Goal: Task Accomplishment & Management: Use online tool/utility

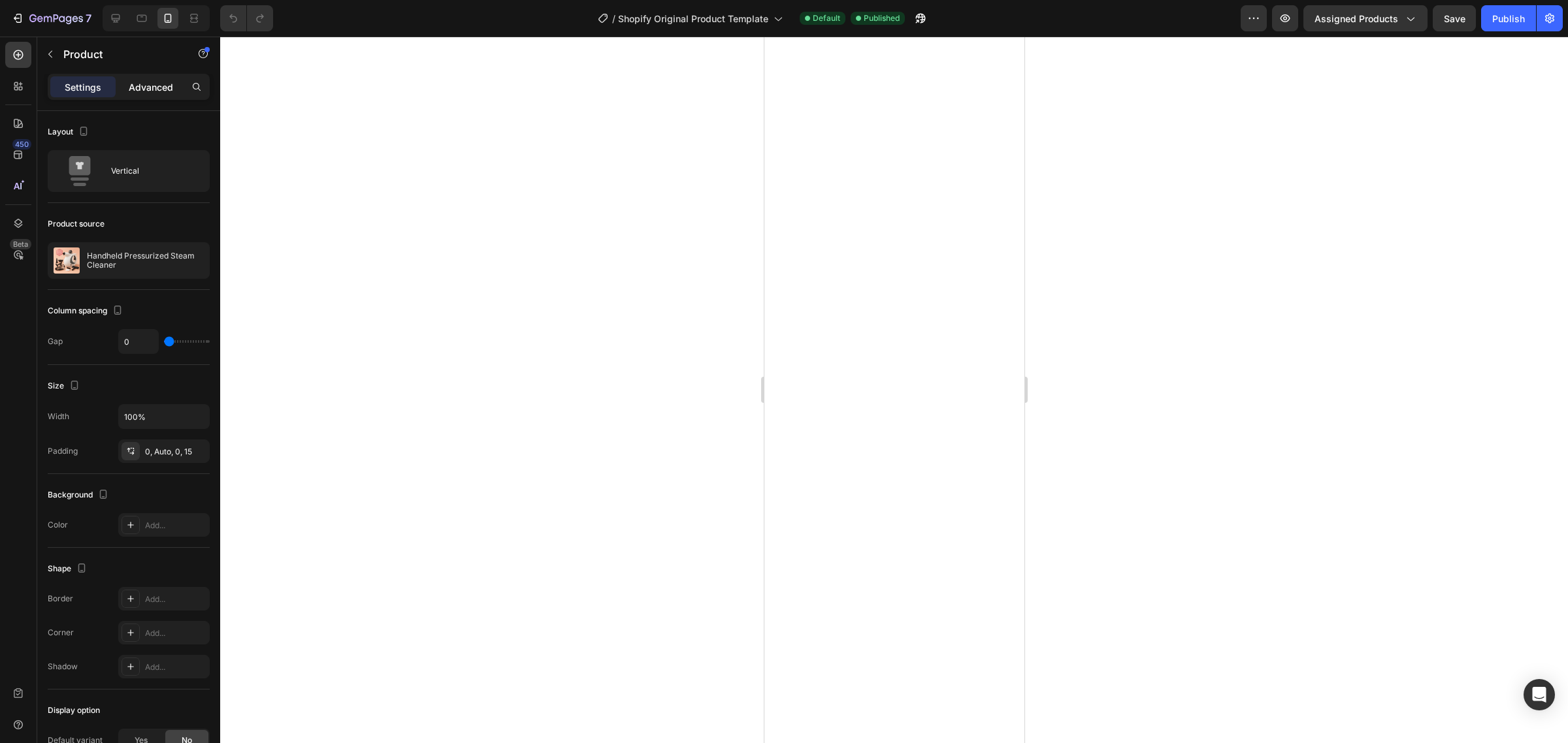
click at [162, 90] on p "Advanced" at bounding box center [151, 87] width 45 height 14
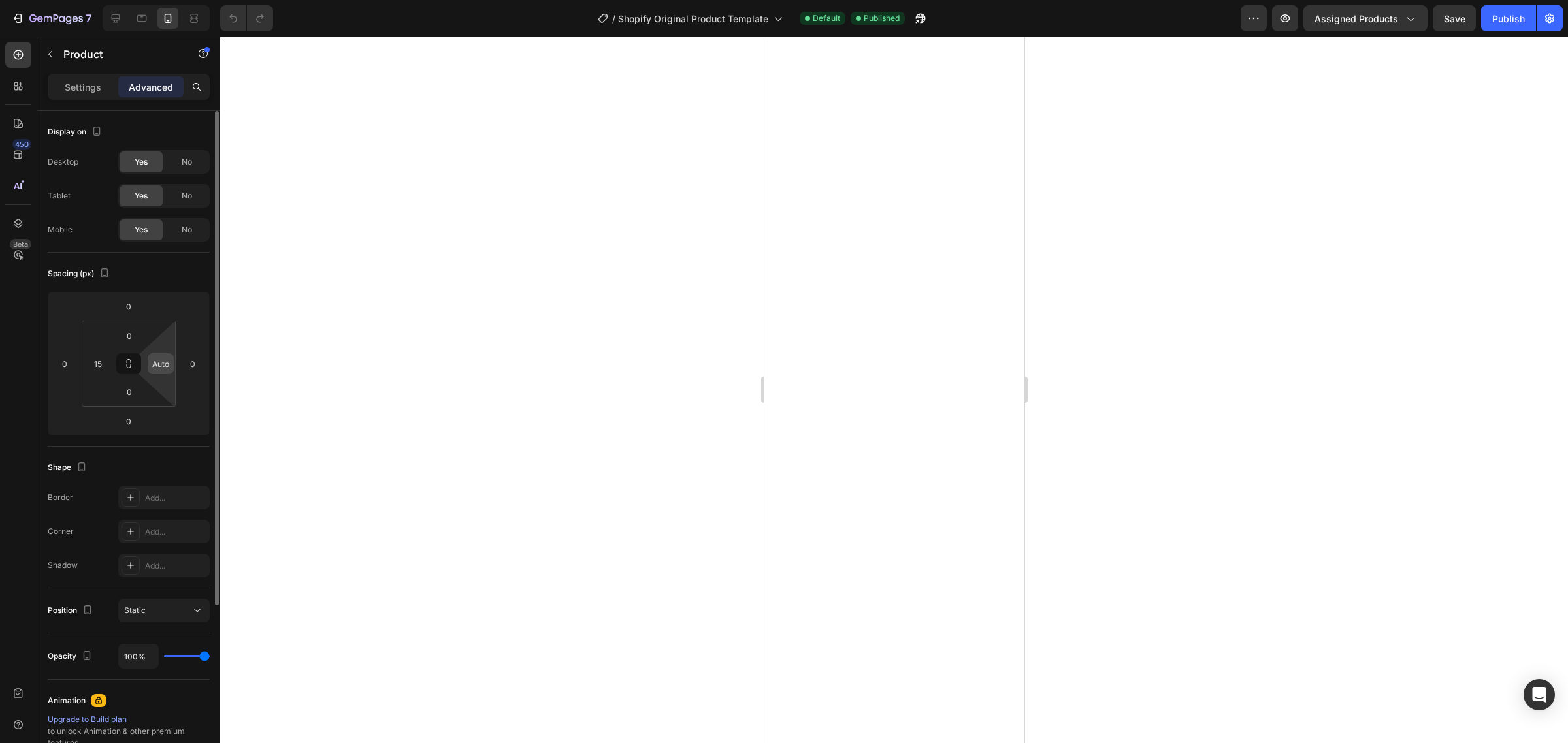
click at [165, 364] on input "Auto" at bounding box center [161, 364] width 20 height 20
click at [167, 366] on input "15" at bounding box center [161, 364] width 20 height 20
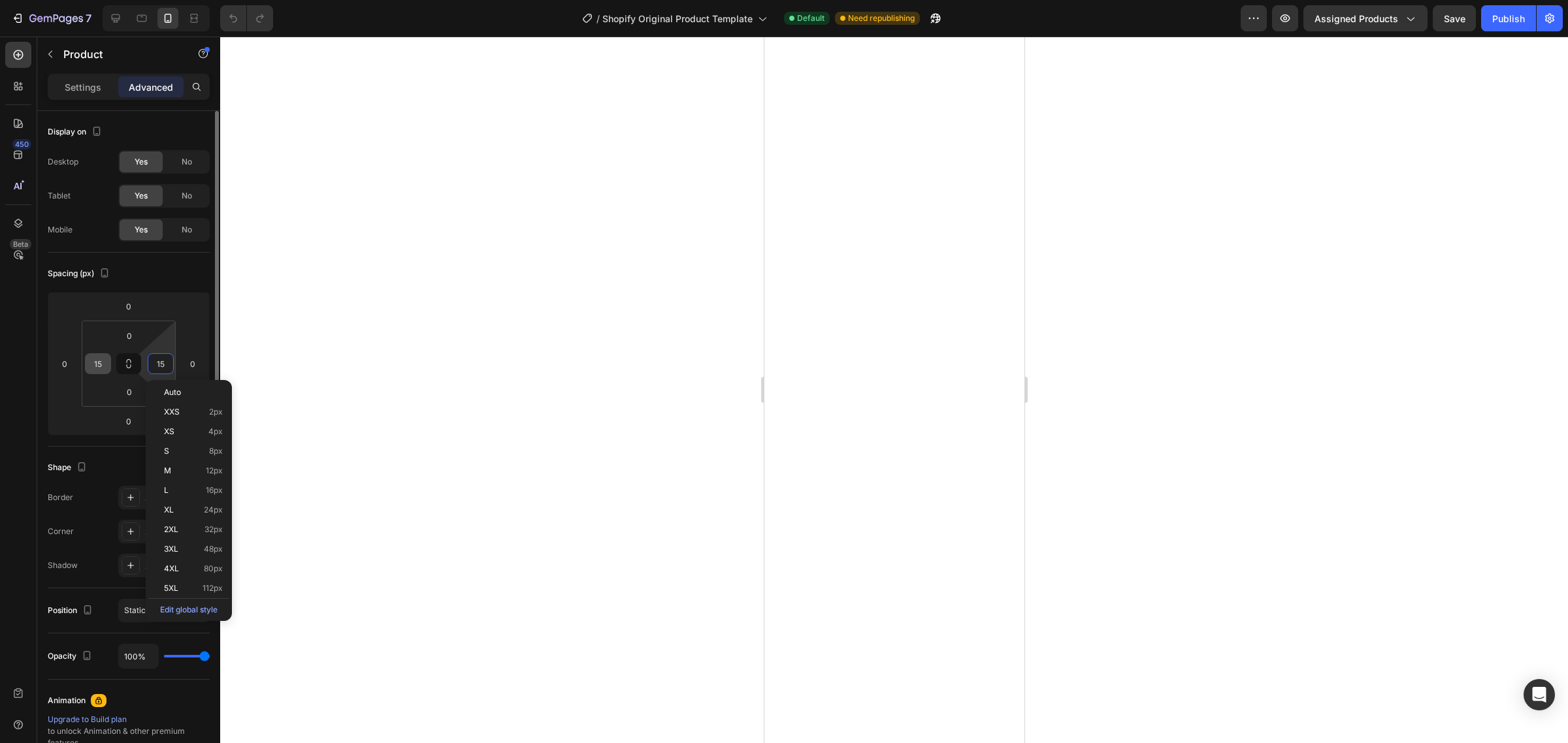
click at [196, 393] on p "Auto" at bounding box center [193, 392] width 59 height 9
type input "Auto"
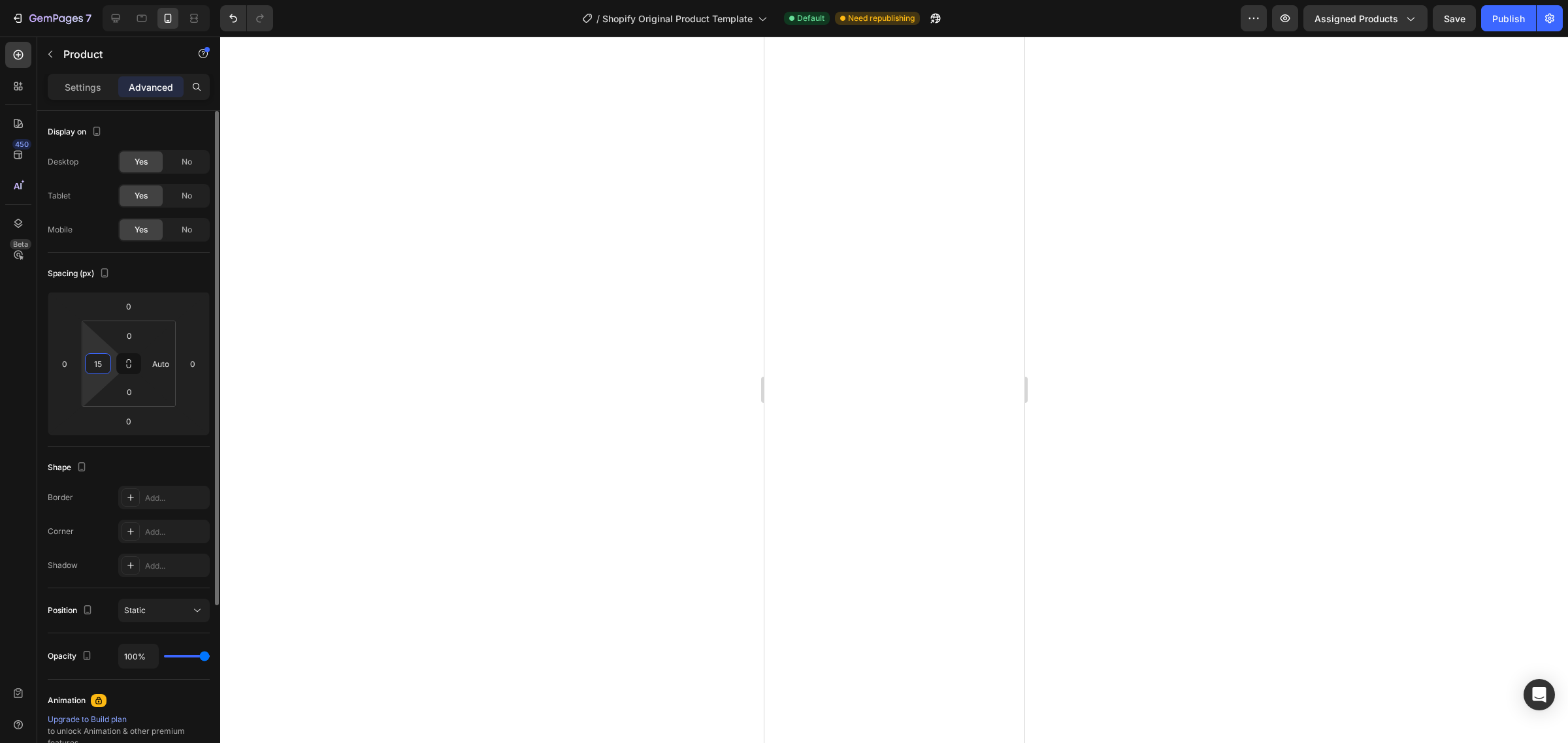
click at [104, 367] on input "15" at bounding box center [98, 364] width 20 height 20
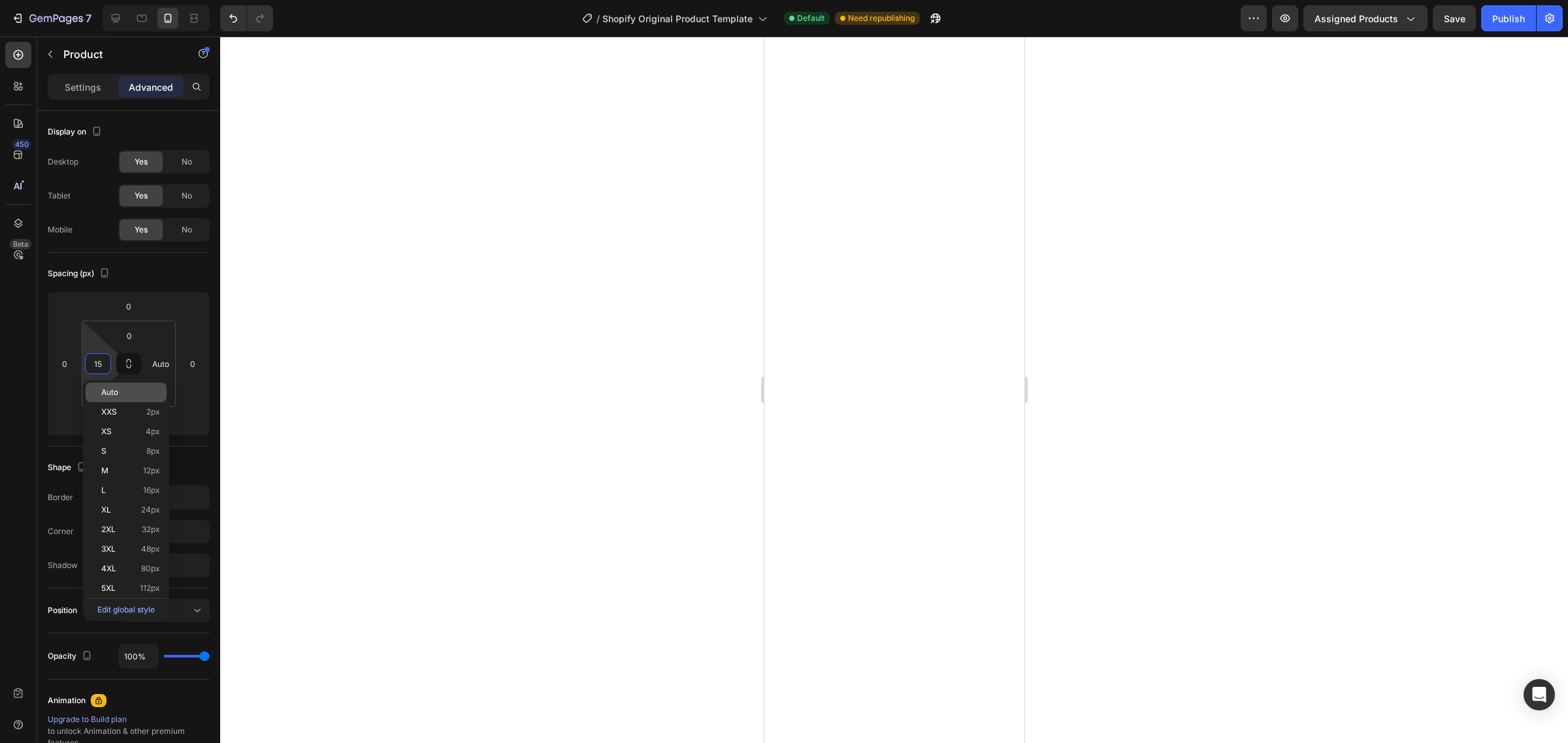
click at [148, 392] on p "Auto" at bounding box center [130, 392] width 59 height 9
type input "Auto"
click at [363, 399] on div at bounding box center [894, 389] width 1348 height 707
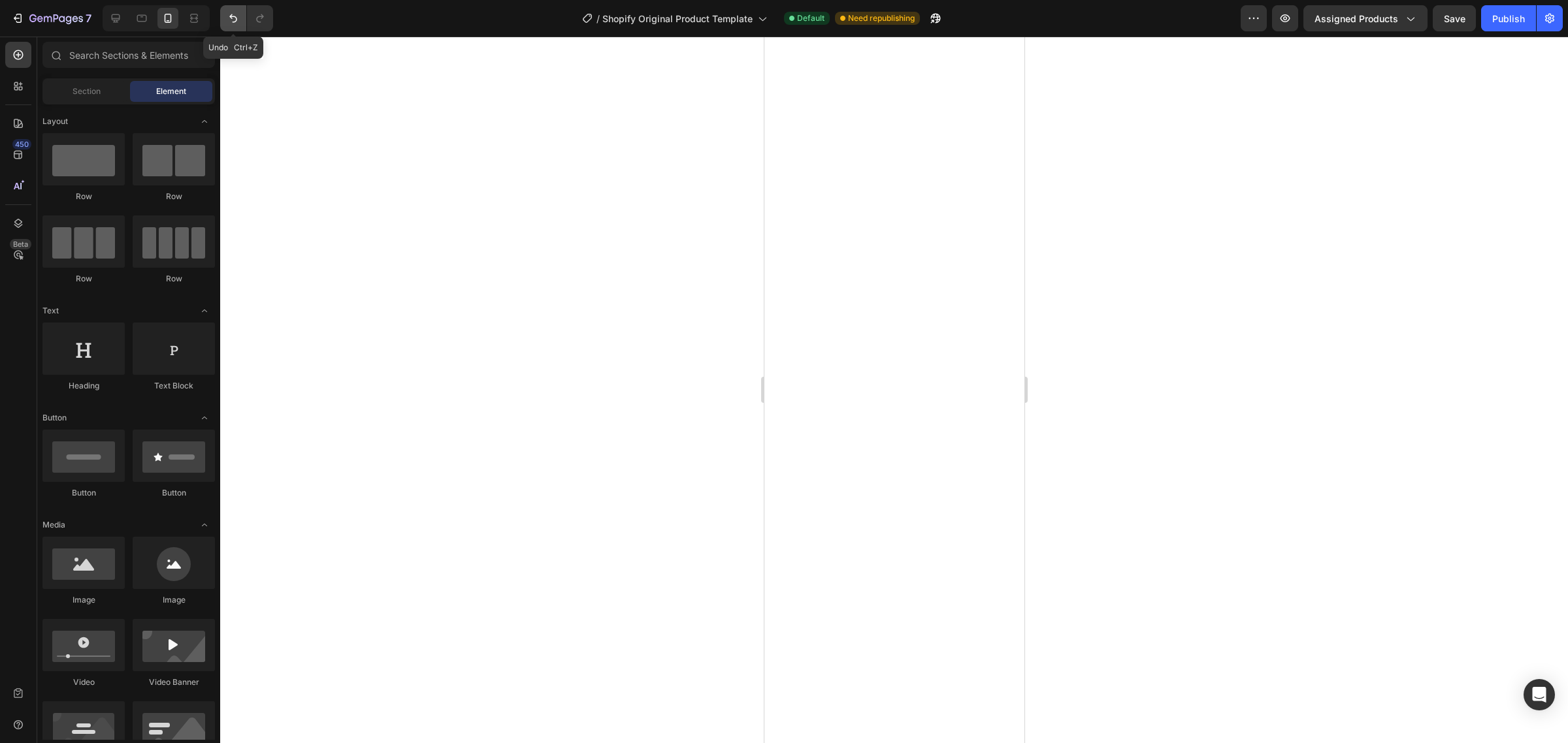
click at [232, 24] on icon "Undo/Redo" at bounding box center [234, 18] width 13 height 13
click at [104, 93] on div "Section" at bounding box center [85, 91] width 82 height 21
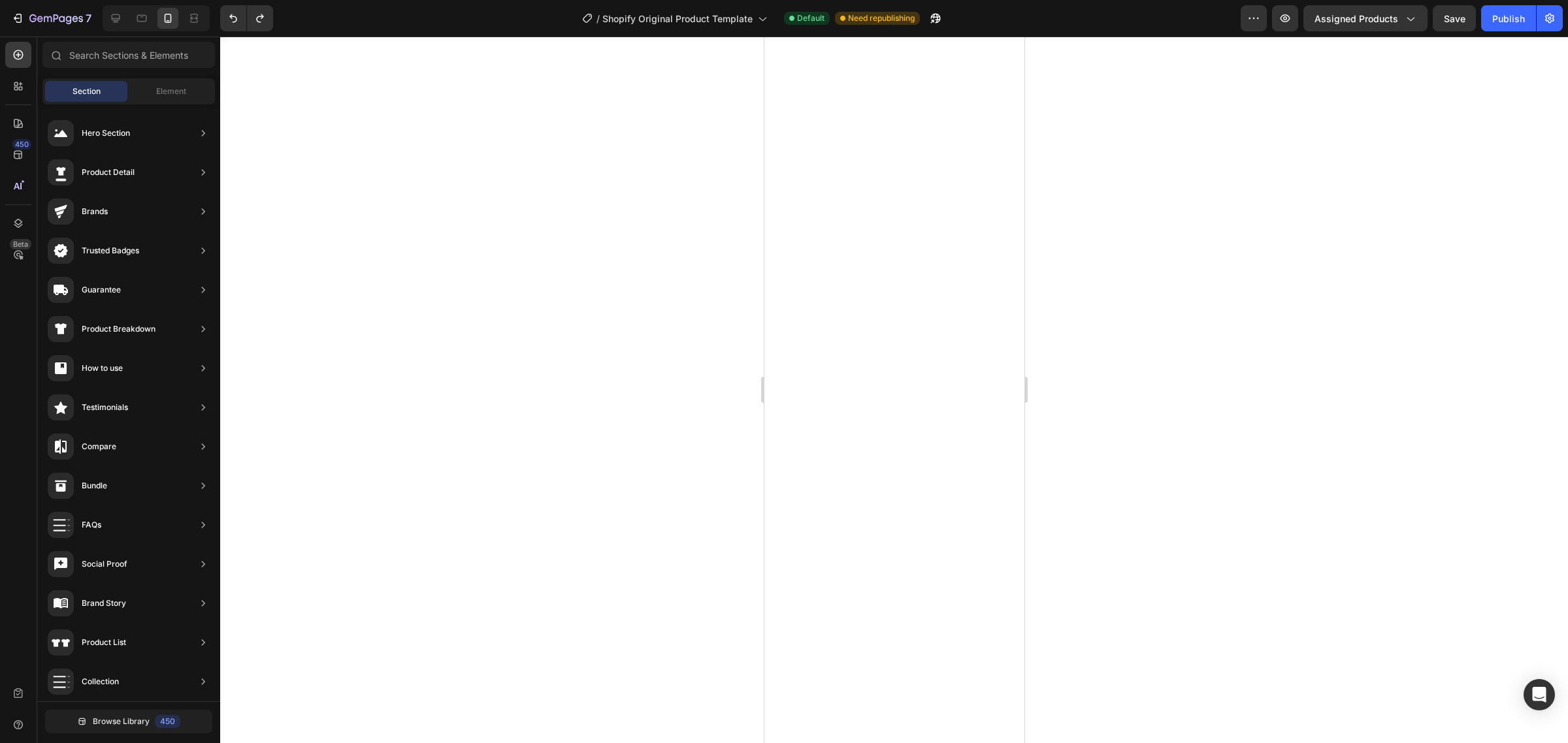
drag, startPoint x: 143, startPoint y: 91, endPoint x: 443, endPoint y: 181, distance: 313.2
click at [143, 92] on div "Element" at bounding box center [171, 91] width 82 height 21
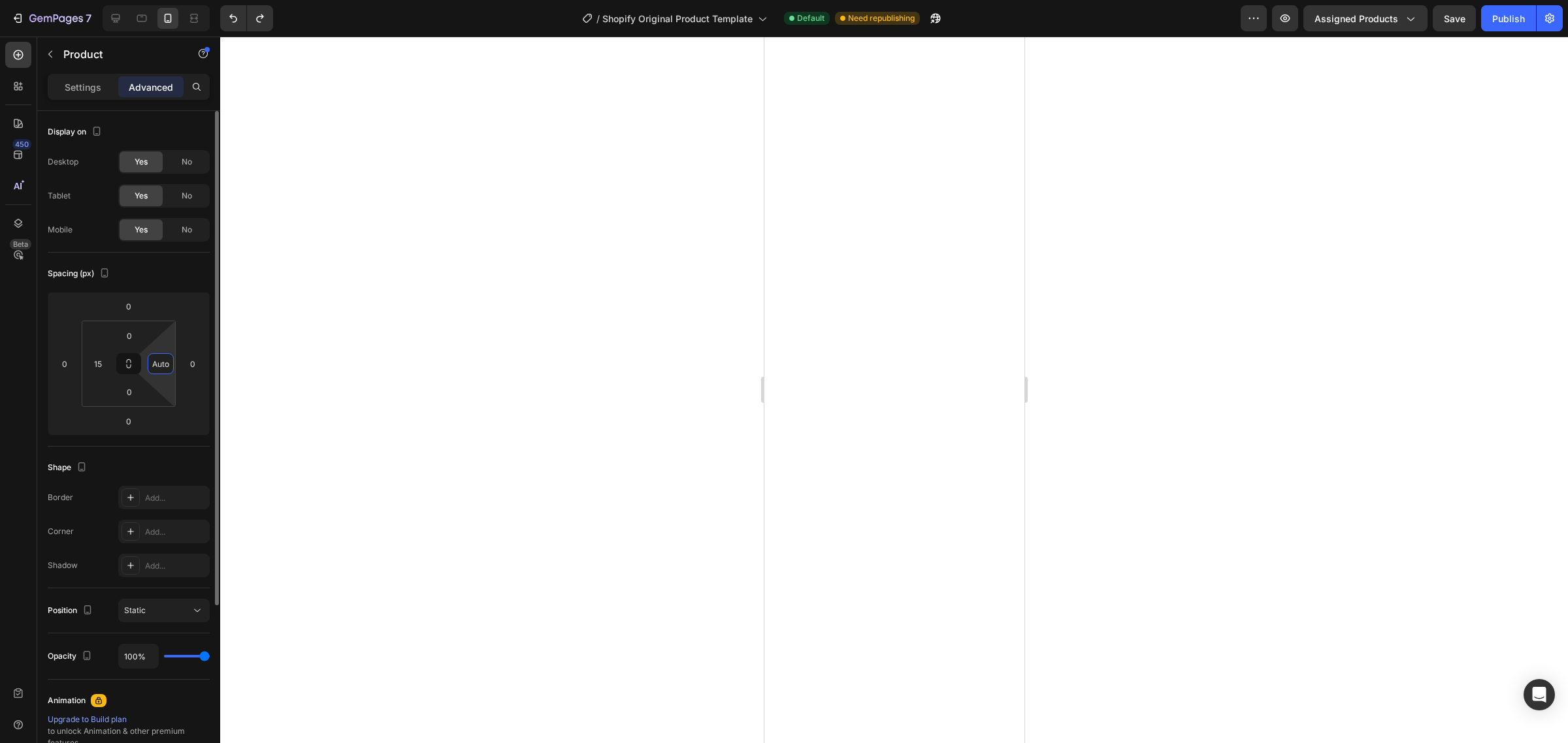
click at [167, 369] on input "Auto" at bounding box center [161, 364] width 20 height 20
type input "15"
click at [307, 402] on div at bounding box center [894, 389] width 1348 height 707
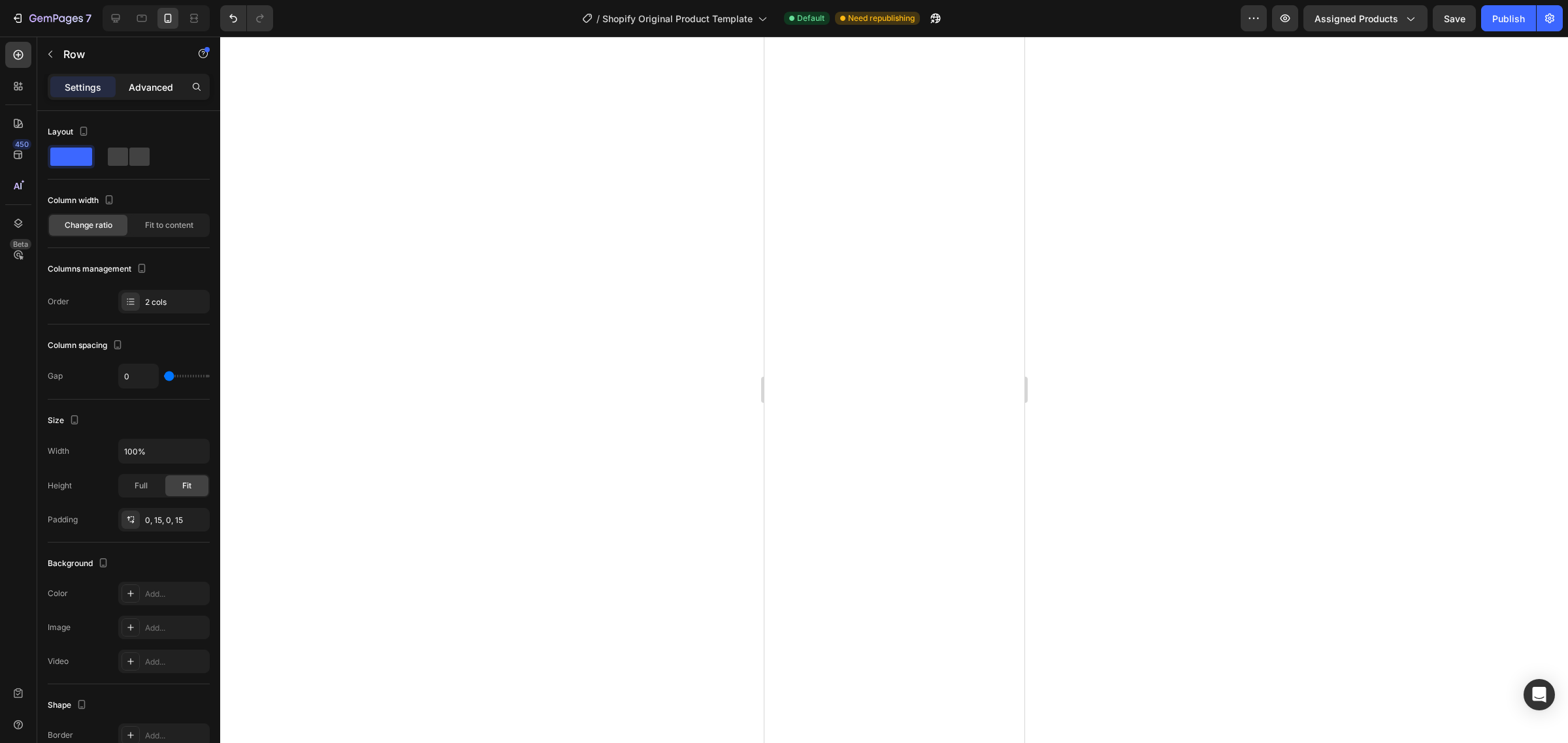
click at [163, 87] on p "Advanced" at bounding box center [151, 87] width 45 height 14
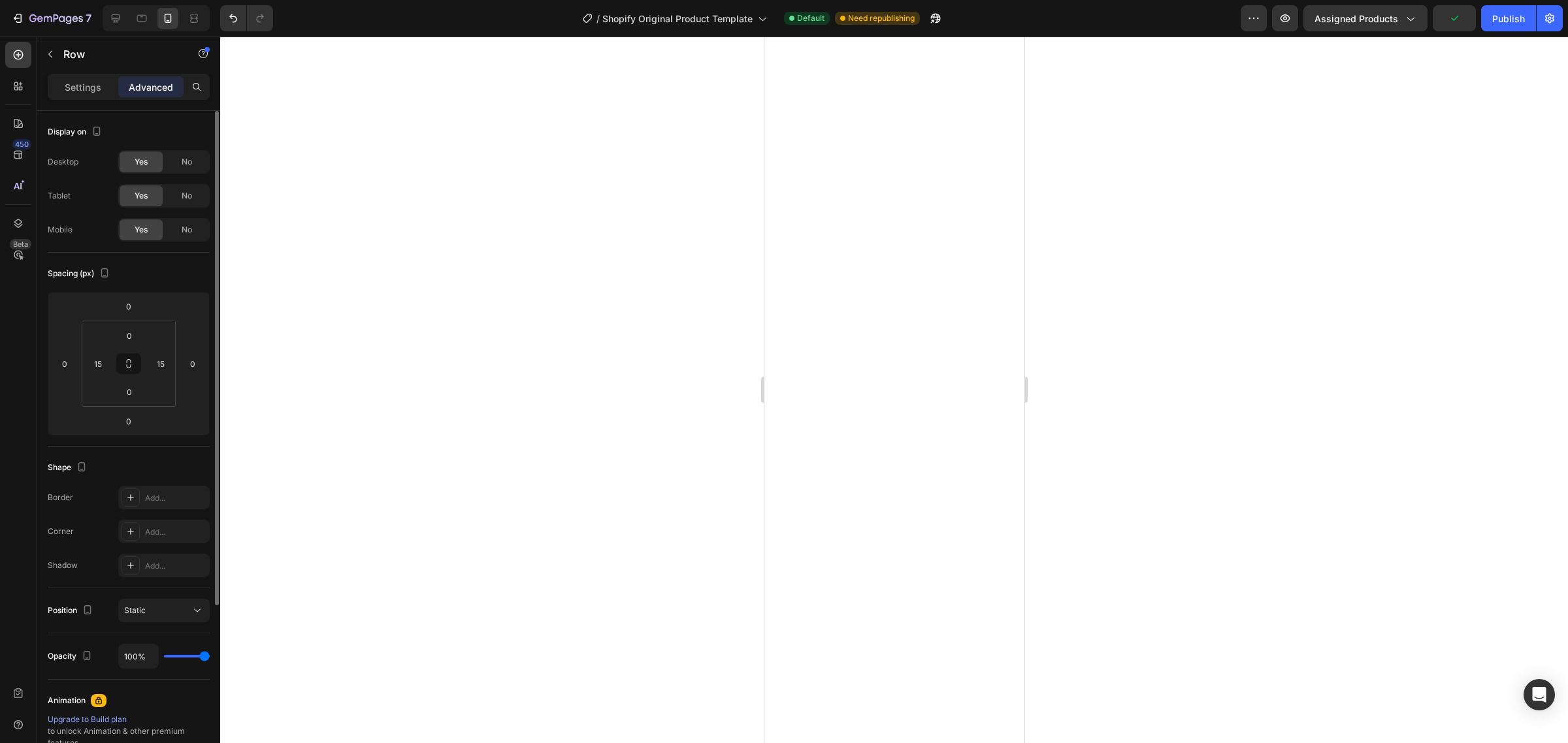
scroll to position [239, 0]
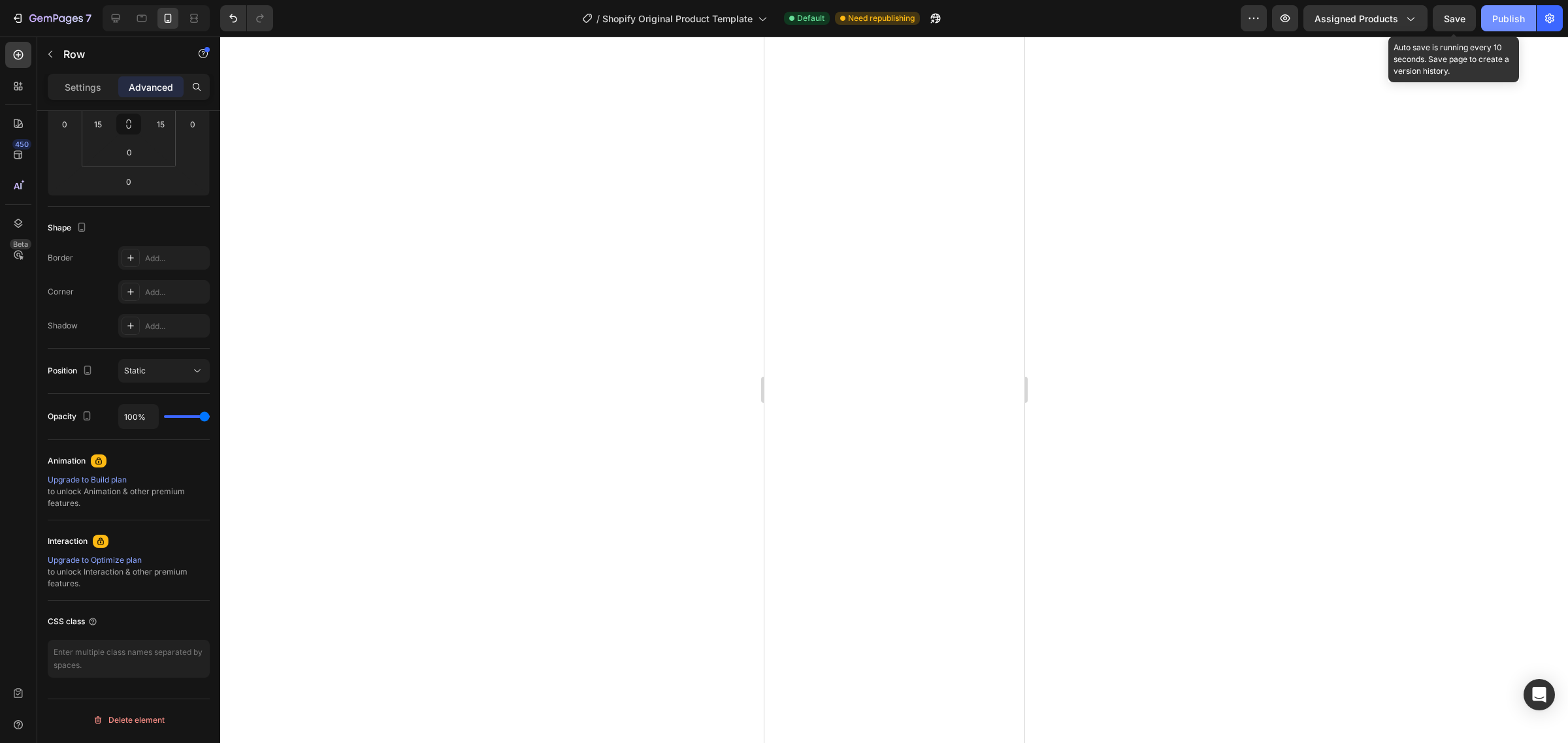
click at [1449, 14] on span "Save" at bounding box center [1454, 18] width 22 height 11
drag, startPoint x: 1495, startPoint y: 20, endPoint x: 1072, endPoint y: 168, distance: 448.1
click at [1491, 20] on button "Publish" at bounding box center [1508, 18] width 55 height 27
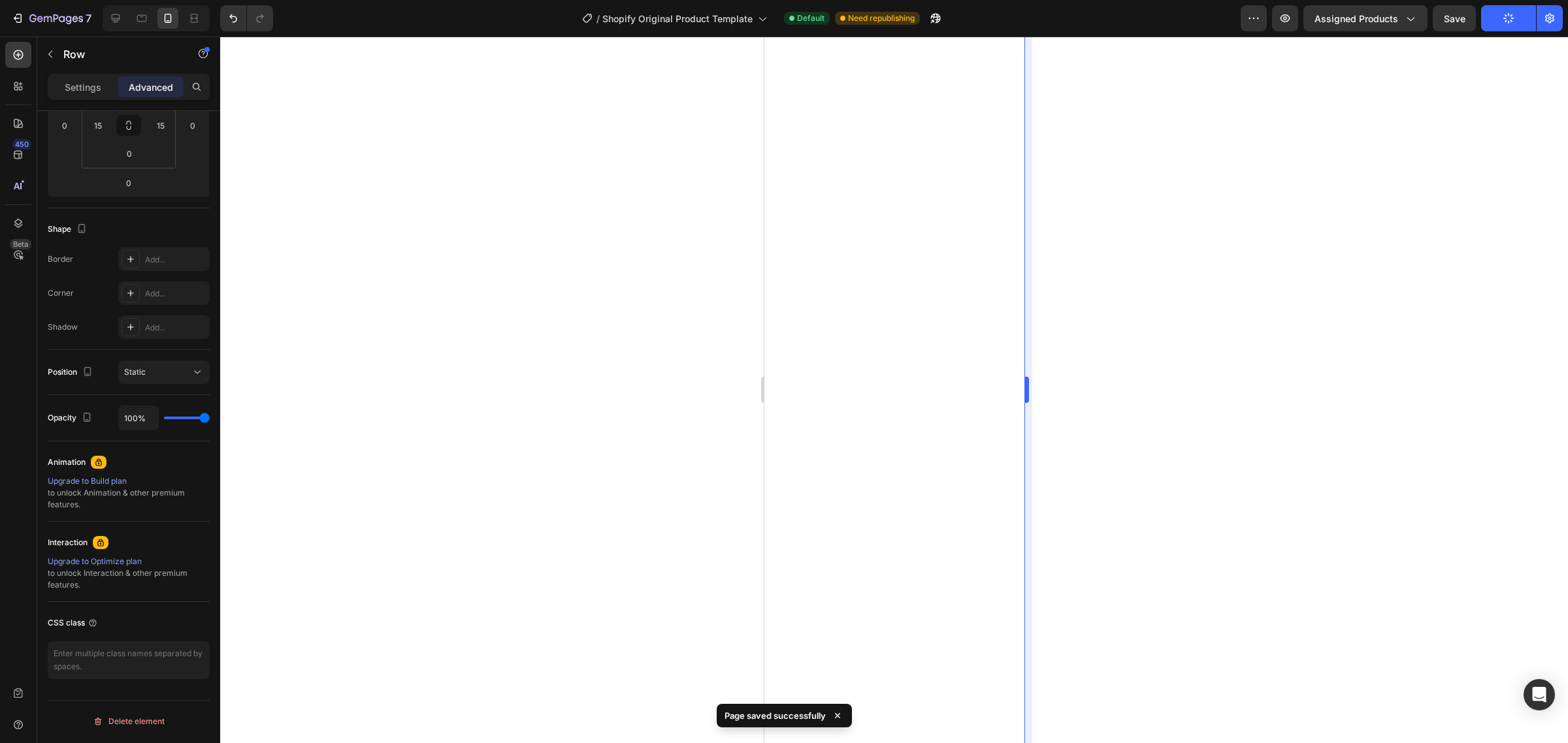
scroll to position [0, 0]
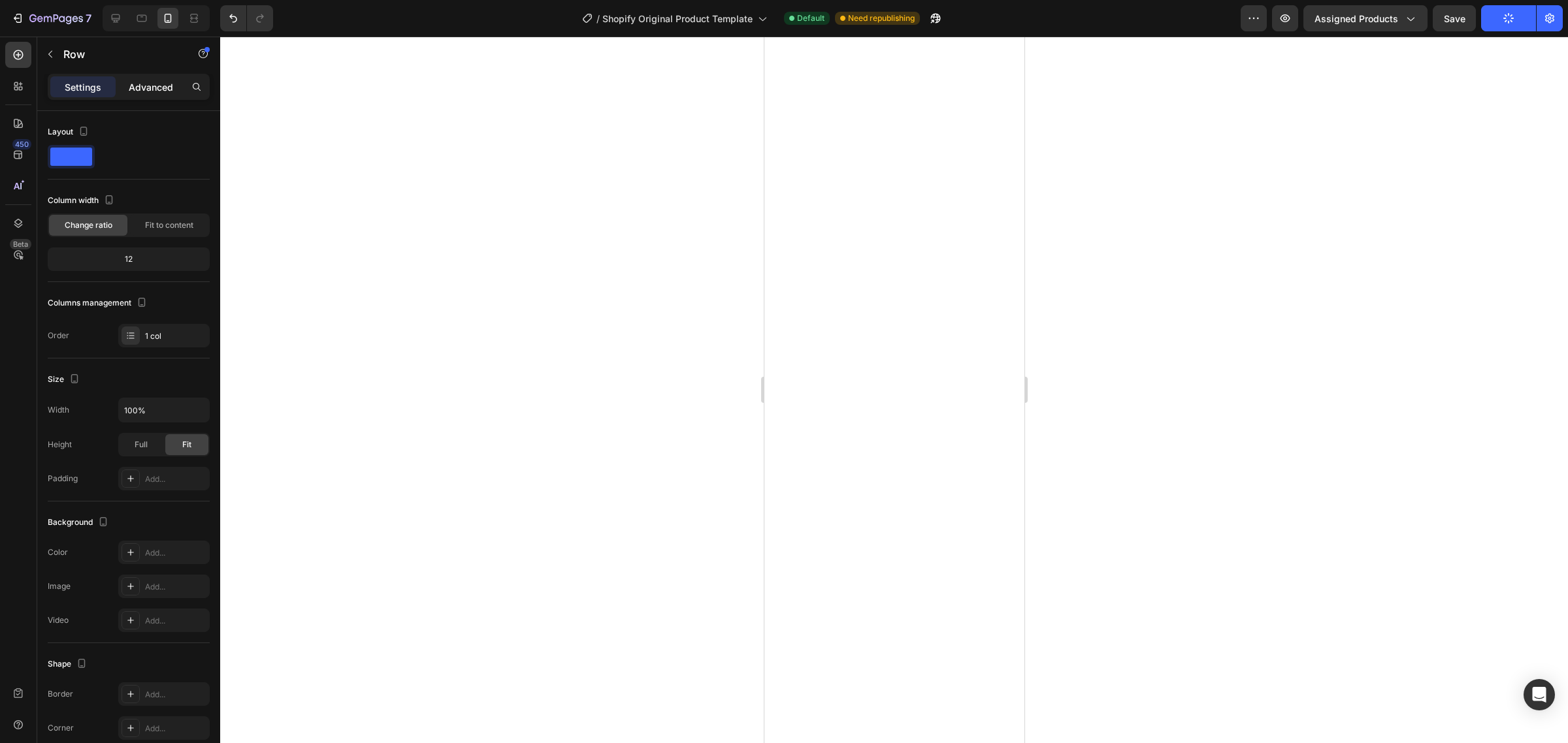
click at [146, 86] on p "Advanced" at bounding box center [151, 87] width 45 height 14
